Goal: Navigation & Orientation: Find specific page/section

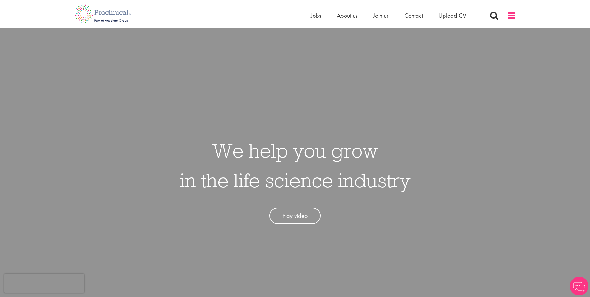
click at [510, 13] on span at bounding box center [510, 15] width 9 height 9
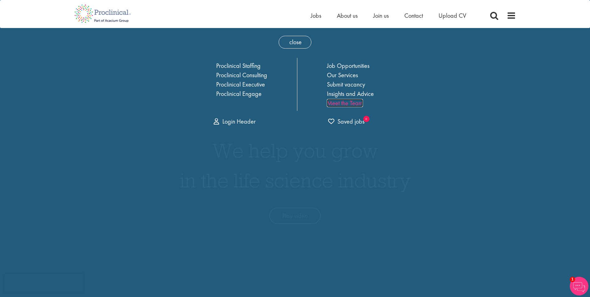
click at [347, 104] on link "Meet the Team" at bounding box center [345, 103] width 36 height 8
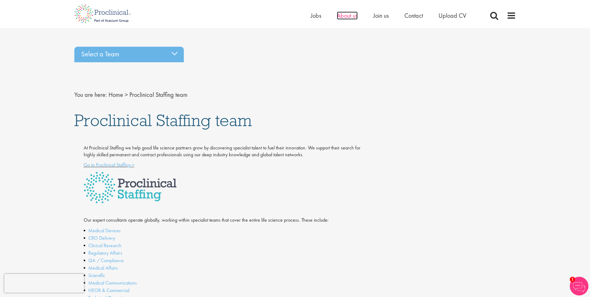
click at [354, 18] on span "About us" at bounding box center [347, 16] width 21 height 8
